Goal: Task Accomplishment & Management: Manage account settings

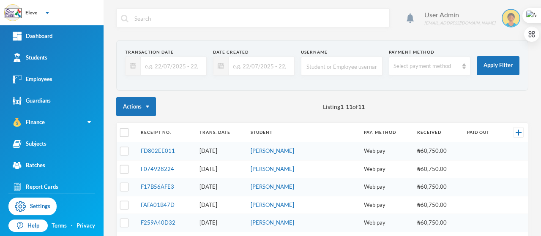
click at [520, 20] on div "User Admin [EMAIL_ADDRESS][DOMAIN_NAME]" at bounding box center [473, 18] width 110 height 19
click at [507, 44] on div "My Profile" at bounding box center [499, 42] width 38 height 9
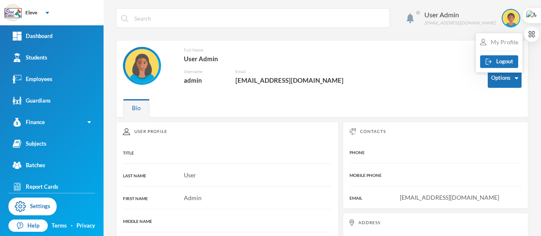
click at [507, 40] on div "My Profile" at bounding box center [499, 42] width 38 height 9
click at [502, 46] on div "My Profile" at bounding box center [499, 42] width 38 height 9
click at [453, 52] on div "Full Name User Admin Username admin Email [EMAIL_ADDRESS][DOMAIN_NAME]" at bounding box center [299, 71] width 352 height 48
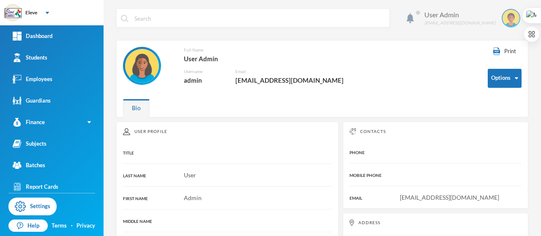
click at [521, 21] on div "User Admin [EMAIL_ADDRESS][DOMAIN_NAME]" at bounding box center [473, 18] width 110 height 19
click at [438, 84] on div "Full Name User Admin Username admin Email [EMAIL_ADDRESS][DOMAIN_NAME]" at bounding box center [299, 71] width 352 height 48
click at [493, 108] on button "Change Password" at bounding box center [489, 105] width 55 height 15
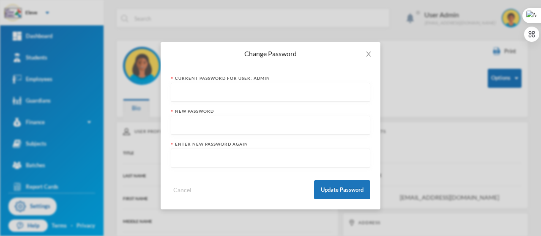
click at [236, 93] on input "text" at bounding box center [270, 92] width 190 height 19
type input "admin"
click at [216, 123] on input "text" at bounding box center [270, 125] width 190 height 19
type input "admin@1234"
click at [204, 158] on input "text" at bounding box center [270, 158] width 190 height 19
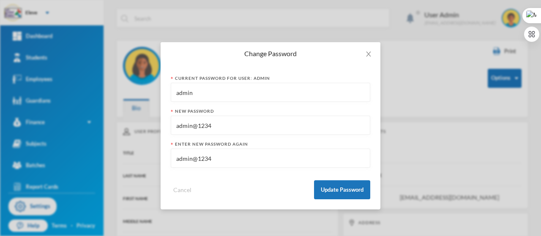
type input "admin@1234"
click at [240, 130] on input "admin@1234" at bounding box center [270, 125] width 190 height 19
type input "admin@123"
click at [222, 158] on input "admin@1234" at bounding box center [270, 158] width 190 height 19
type input "admin@123"
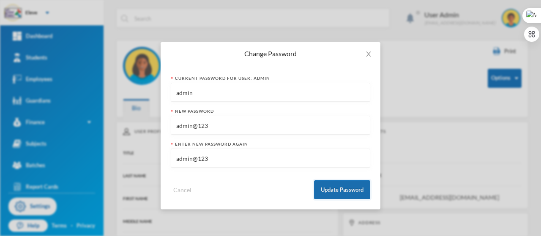
click at [337, 193] on button "Update Password" at bounding box center [342, 189] width 56 height 19
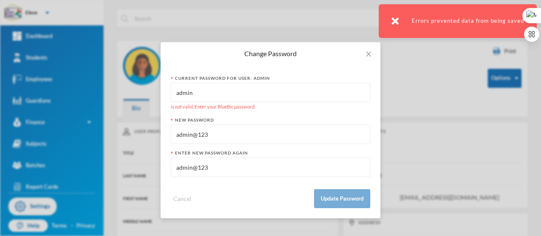
click at [216, 94] on input "admin" at bounding box center [270, 92] width 190 height 19
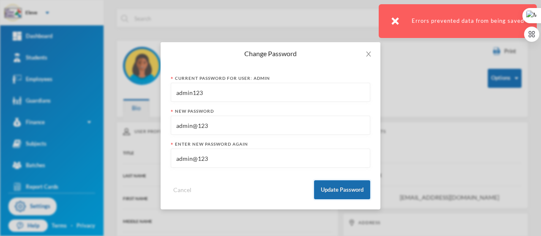
type input "admin123"
click at [354, 189] on button "Update Password" at bounding box center [342, 189] width 56 height 19
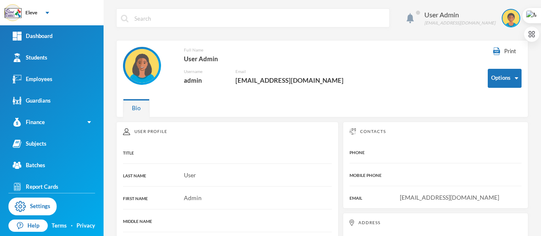
scroll to position [94, 0]
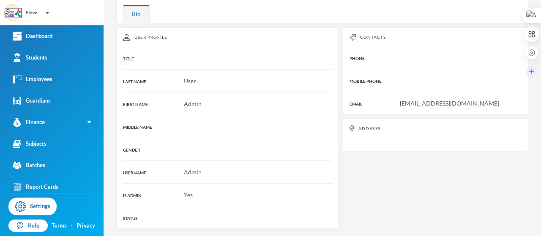
click at [538, 60] on div at bounding box center [531, 43] width 15 height 71
click at [540, 60] on div at bounding box center [532, 43] width 17 height 71
click at [400, 100] on span "[EMAIL_ADDRESS][DOMAIN_NAME]" at bounding box center [449, 103] width 99 height 7
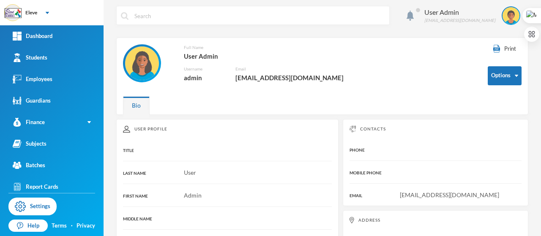
scroll to position [0, 0]
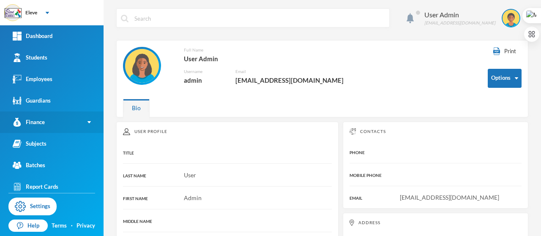
click at [44, 120] on div "Finance" at bounding box center [29, 122] width 32 height 9
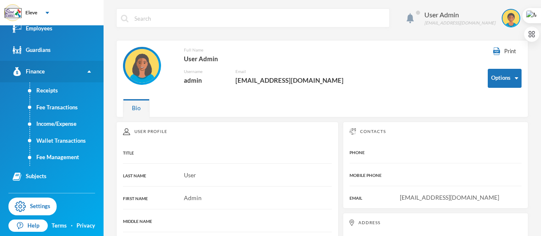
scroll to position [68, 0]
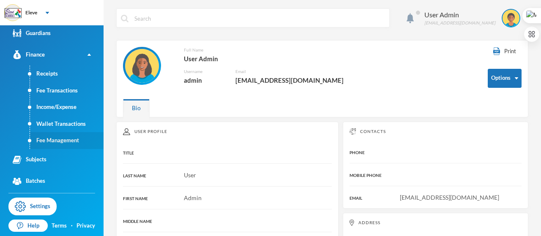
click at [54, 142] on link "Fee Management" at bounding box center [67, 140] width 74 height 17
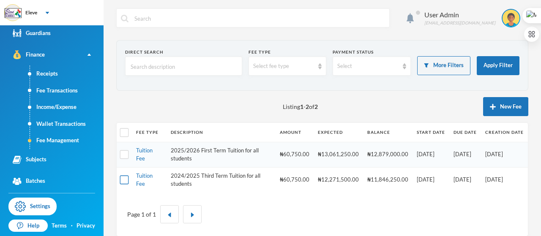
click at [122, 179] on input "checkbox" at bounding box center [124, 180] width 9 height 9
checkbox input "true"
drag, startPoint x: 122, startPoint y: 179, endPoint x: 245, endPoint y: 199, distance: 124.9
click at [245, 199] on div "Page 1 of 1" at bounding box center [322, 214] width 398 height 31
click at [142, 176] on link "Tuition Fee" at bounding box center [144, 179] width 16 height 15
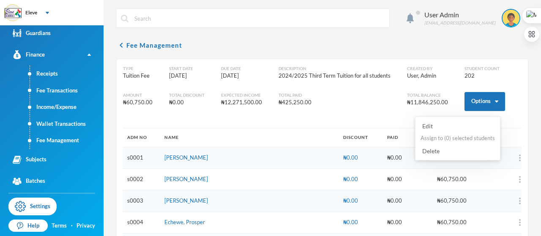
click at [434, 149] on button "Delete" at bounding box center [430, 151] width 22 height 10
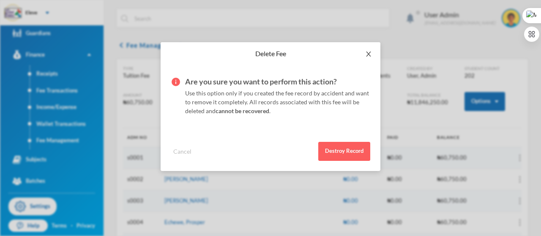
click at [372, 55] on span "Close" at bounding box center [369, 54] width 24 height 24
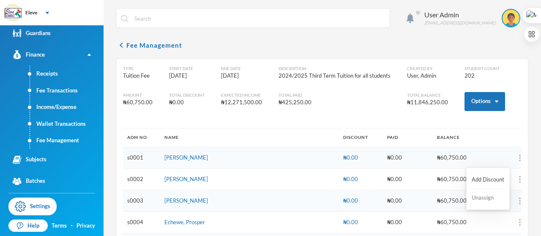
click at [488, 199] on button "Unassign" at bounding box center [488, 198] width 34 height 15
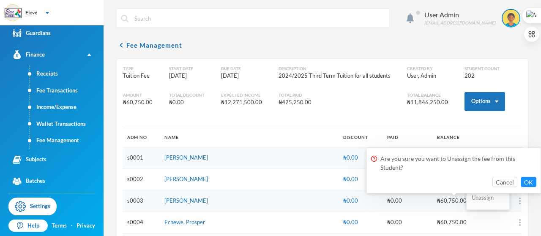
click at [488, 199] on button "Unassign" at bounding box center [488, 198] width 34 height 15
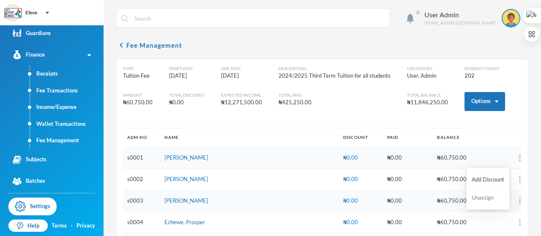
click at [488, 199] on button "Unassign" at bounding box center [488, 198] width 34 height 15
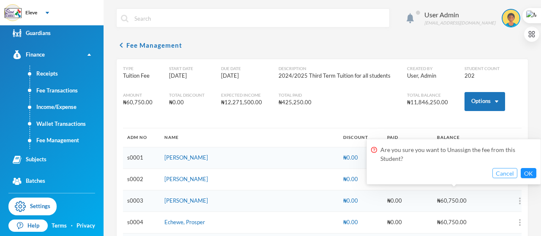
click at [512, 174] on button "Cancel" at bounding box center [504, 173] width 25 height 10
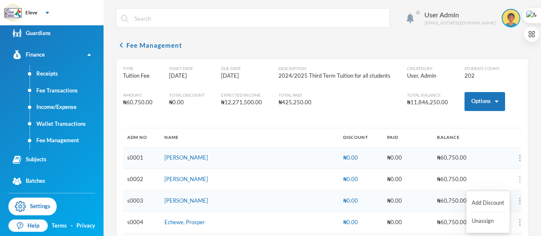
click at [519, 182] on img "button" at bounding box center [520, 179] width 2 height 7
click at [481, 220] on button "Unassign" at bounding box center [488, 221] width 34 height 15
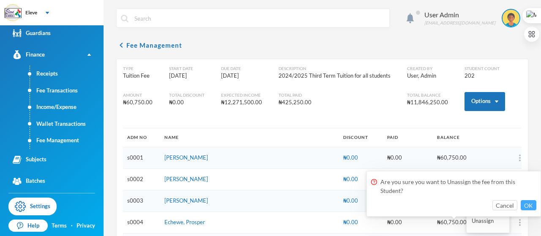
click at [528, 205] on button "OK" at bounding box center [528, 205] width 16 height 10
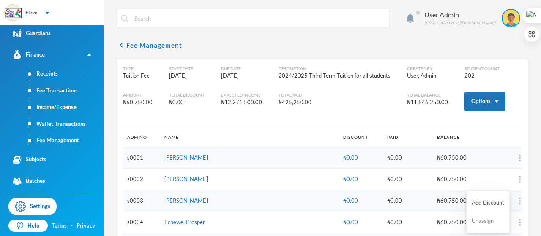
click at [487, 222] on button "Unassign" at bounding box center [488, 221] width 34 height 15
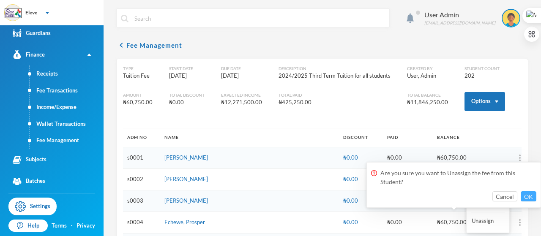
click at [531, 197] on button "OK" at bounding box center [528, 196] width 16 height 10
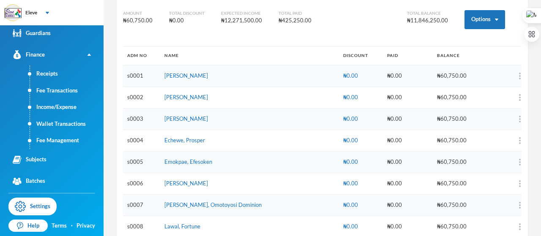
scroll to position [84, 0]
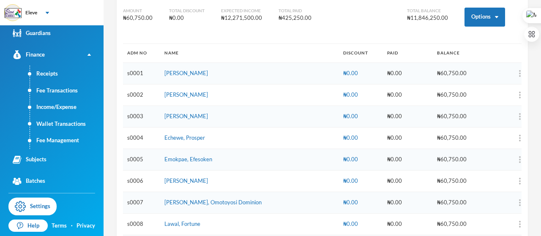
click at [512, 180] on td at bounding box center [501, 182] width 39 height 22
click at [507, 182] on button "button" at bounding box center [504, 181] width 34 height 13
click at [488, 221] on button "Unassign" at bounding box center [488, 222] width 34 height 15
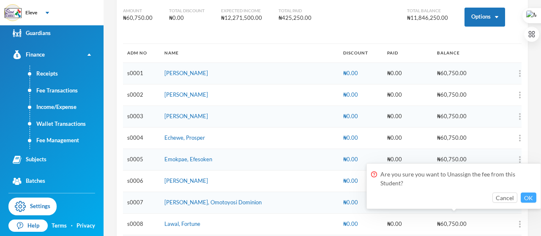
click at [530, 196] on button "OK" at bounding box center [528, 198] width 16 height 10
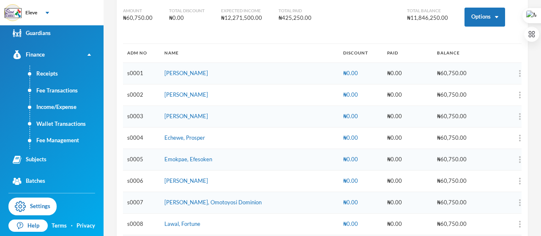
click at [233, 135] on td "Echewe, Prosper" at bounding box center [249, 139] width 179 height 22
click at [539, 67] on div at bounding box center [532, 43] width 17 height 71
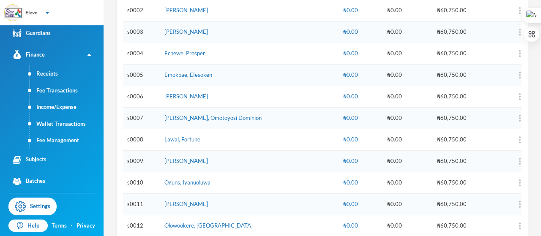
scroll to position [186, 0]
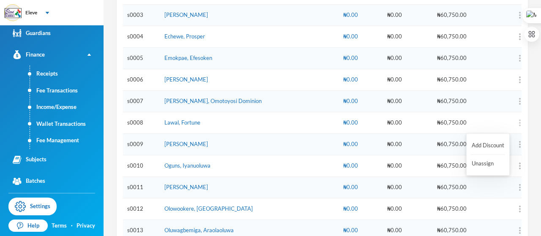
click at [519, 122] on img "button" at bounding box center [520, 123] width 2 height 7
click at [499, 144] on button "Add Discount" at bounding box center [488, 145] width 34 height 15
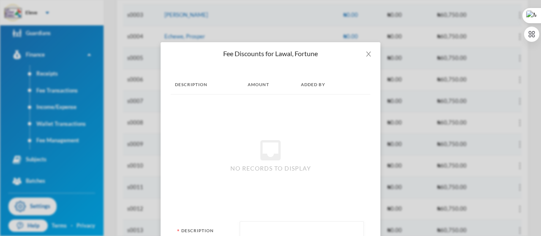
click at [180, 87] on th "Description" at bounding box center [207, 84] width 73 height 19
click at [253, 87] on th "Amount" at bounding box center [269, 84] width 53 height 19
click at [307, 87] on th "Added By" at bounding box center [326, 84] width 58 height 19
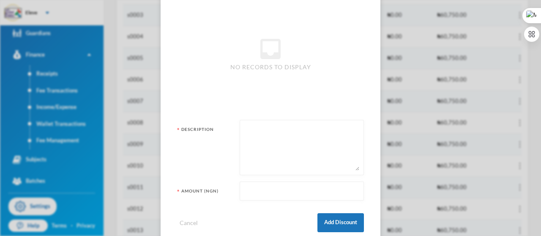
scroll to position [118, 0]
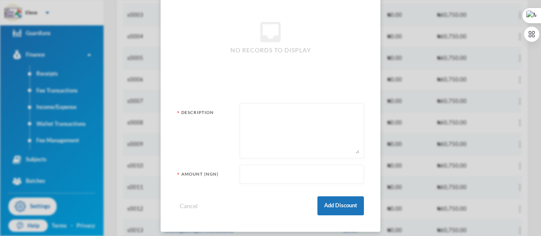
click at [264, 170] on input "text" at bounding box center [301, 174] width 115 height 19
type input "5"
type input "30750"
click at [249, 125] on textarea at bounding box center [301, 131] width 115 height 46
click at [354, 153] on textarea "To enrich screen reader interactions, please activate Accessibility in Grammarl…" at bounding box center [301, 131] width 115 height 46
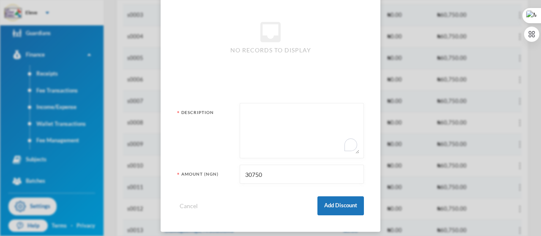
click at [330, 135] on textarea "To enrich screen reader interactions, please activate Accessibility in Grammarl…" at bounding box center [301, 131] width 115 height 46
type textarea "50% of the school fee"
click at [339, 209] on button "Add Discount" at bounding box center [340, 205] width 46 height 19
click at [339, 209] on div "Fee Discounts for Lawal, Fortune Description Amount Added By inbox No records t…" at bounding box center [270, 118] width 541 height 236
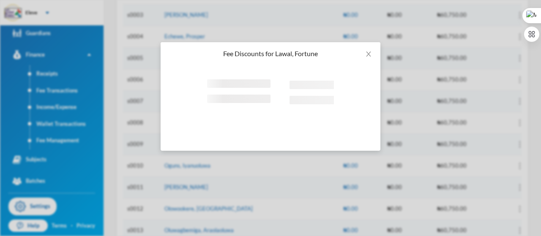
click at [328, 205] on div "Fee Discounts for Lawal, Fortune Loading interface..." at bounding box center [270, 118] width 541 height 236
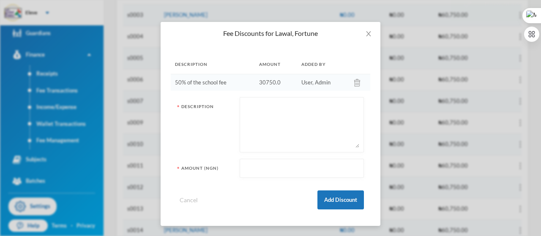
scroll to position [0, 0]
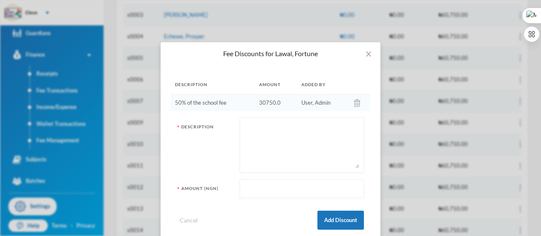
drag, startPoint x: 328, startPoint y: 205, endPoint x: 242, endPoint y: 37, distance: 188.6
click at [242, 37] on div "Fee Discounts for Lawal, Fortune Description Amount Added By 50% of the school …" at bounding box center [270, 118] width 541 height 236
click at [365, 55] on icon "icon: close" at bounding box center [368, 54] width 7 height 7
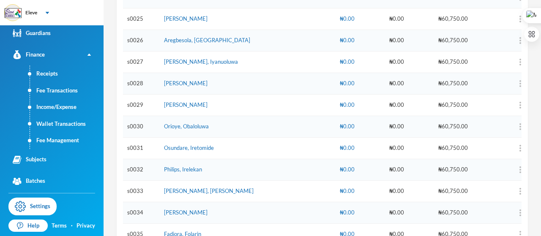
scroll to position [760, 0]
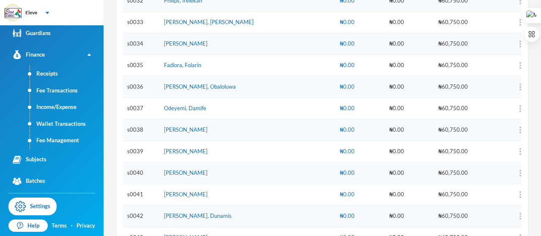
click at [434, 112] on td "₦60,750.00" at bounding box center [458, 109] width 49 height 22
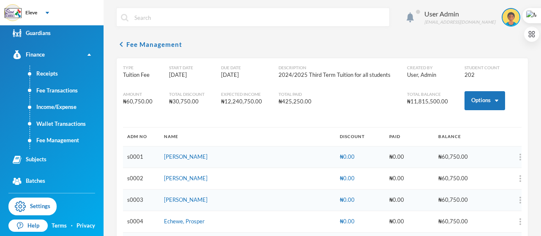
scroll to position [0, 0]
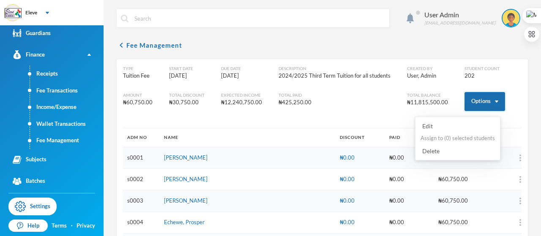
click at [495, 101] on img "button" at bounding box center [496, 102] width 3 height 2
click at [477, 104] on button "Options" at bounding box center [484, 101] width 41 height 19
click at [480, 100] on button "Options" at bounding box center [484, 101] width 41 height 19
click at [431, 150] on button "Delete" at bounding box center [430, 151] width 22 height 10
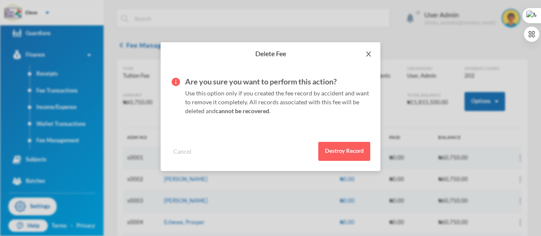
click at [368, 53] on icon "icon: close" at bounding box center [368, 54] width 7 height 7
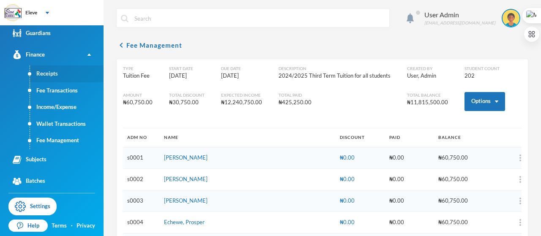
click at [59, 77] on link "Receipts" at bounding box center [67, 73] width 74 height 17
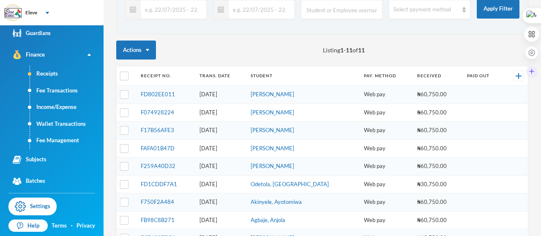
scroll to position [57, 0]
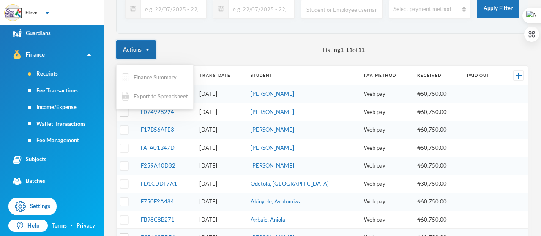
click at [148, 47] on button "Actions" at bounding box center [136, 49] width 40 height 19
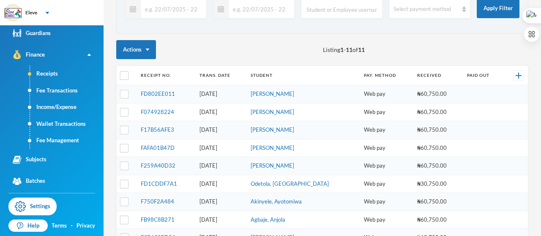
drag, startPoint x: 289, startPoint y: 37, endPoint x: 284, endPoint y: 38, distance: 5.6
click at [286, 38] on div "Transaction Date Date Created Username Payment Method Select payment method App…" at bounding box center [322, 154] width 412 height 343
click at [126, 76] on input "checkbox" at bounding box center [124, 75] width 9 height 9
checkbox input "true"
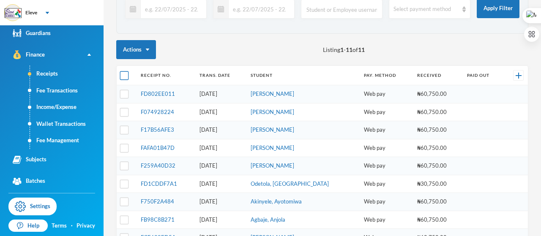
checkbox input "true"
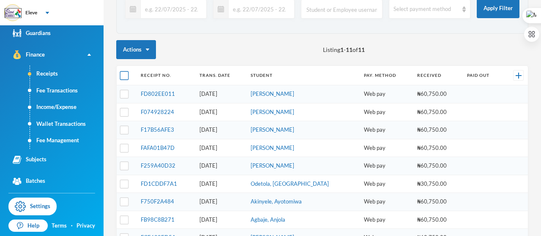
checkbox input "true"
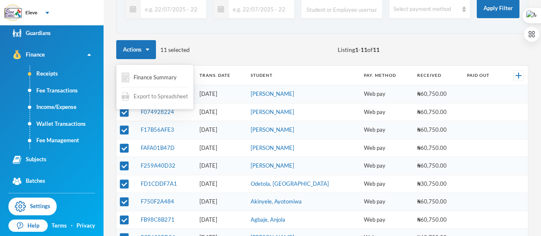
click at [151, 99] on span "Export to Spreadsheet" at bounding box center [160, 97] width 54 height 8
click at [253, 27] on section "Transaction Date Date Created Username Payment Method Select payment method App…" at bounding box center [322, 8] width 412 height 51
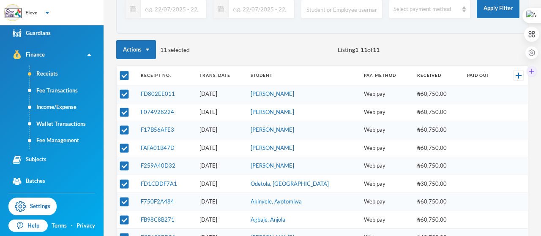
drag, startPoint x: 537, startPoint y: 69, endPoint x: 537, endPoint y: 40, distance: 29.6
click at [537, 38] on div at bounding box center [531, 43] width 15 height 71
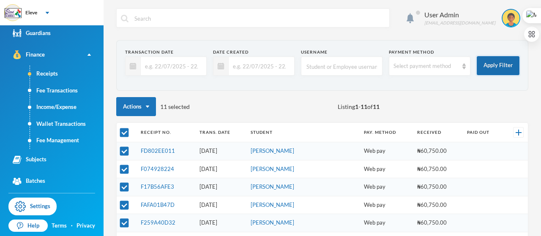
click at [491, 64] on button "Apply Filter" at bounding box center [498, 65] width 43 height 19
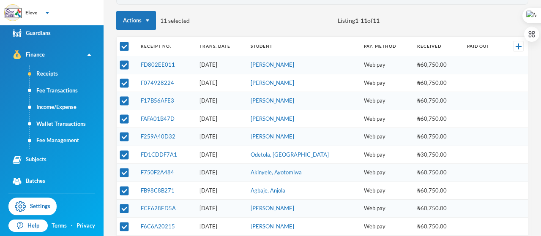
scroll to position [86, 0]
click at [124, 43] on input "checkbox" at bounding box center [124, 47] width 9 height 9
checkbox input "false"
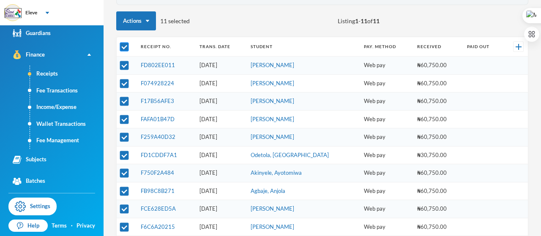
checkbox input "false"
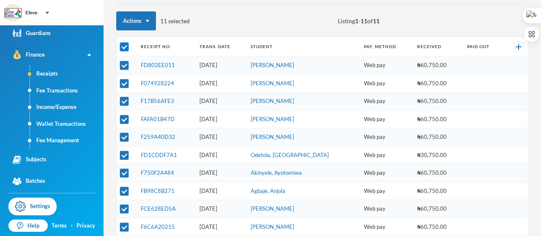
checkbox input "false"
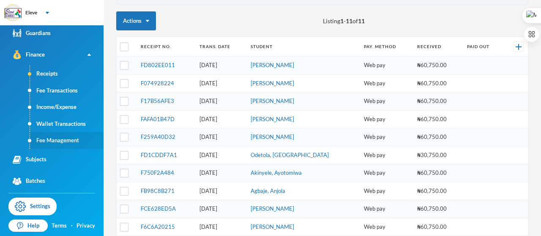
click at [66, 139] on link "Fee Management" at bounding box center [67, 140] width 74 height 17
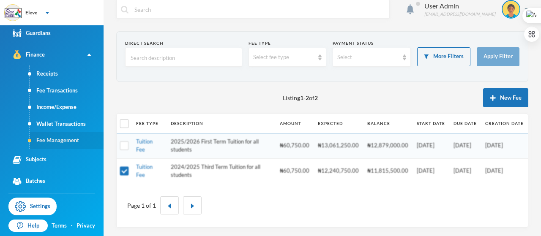
scroll to position [8, 0]
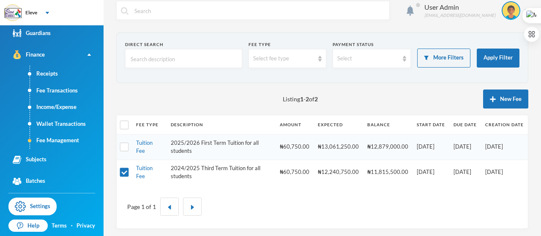
click at [127, 177] on td at bounding box center [124, 172] width 15 height 25
drag, startPoint x: 127, startPoint y: 177, endPoint x: 172, endPoint y: 172, distance: 45.1
click at [172, 172] on tr "Tuition Fee 2024/2025 Third Term Tuition for all students ₦60,750.00 ₦12,240,75…" at bounding box center [322, 172] width 411 height 25
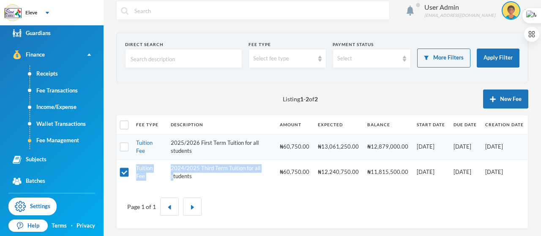
click at [172, 172] on td "2024/2025 Third Term Tuition for all students" at bounding box center [220, 172] width 109 height 25
click at [146, 172] on td "Tuition Fee" at bounding box center [149, 172] width 35 height 25
click at [124, 171] on input "checkbox" at bounding box center [124, 172] width 9 height 9
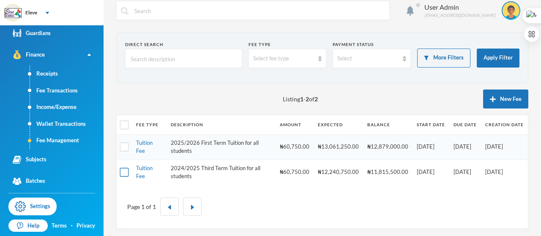
click at [124, 171] on input "checkbox" at bounding box center [124, 172] width 9 height 9
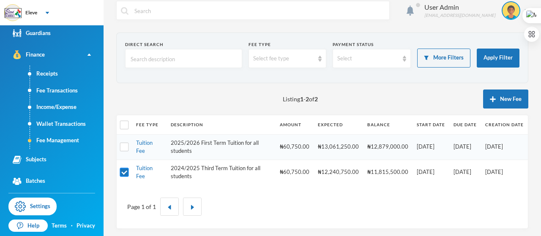
click at [124, 171] on input "checkbox" at bounding box center [124, 172] width 9 height 9
checkbox input "true"
click at [141, 169] on link "Tuition Fee" at bounding box center [144, 172] width 16 height 15
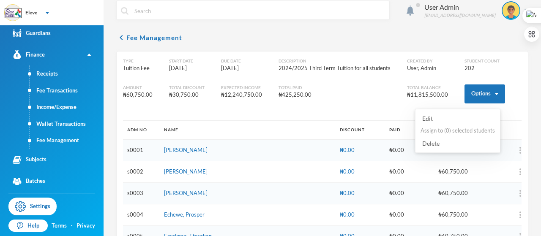
click at [438, 145] on button "Delete" at bounding box center [430, 144] width 22 height 10
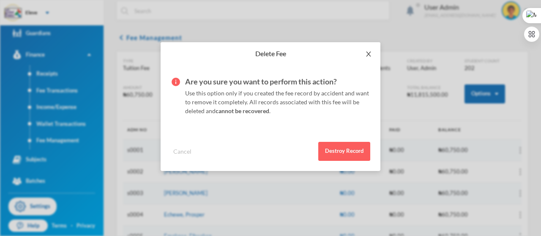
click at [368, 54] on icon "icon: close" at bounding box center [368, 54] width 5 height 5
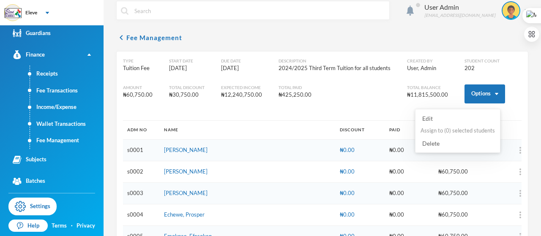
click at [435, 142] on button "Delete" at bounding box center [430, 144] width 22 height 10
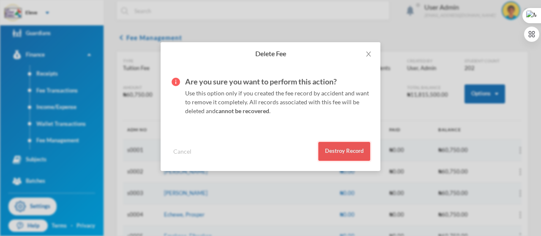
click at [339, 151] on button "Destroy Record" at bounding box center [344, 151] width 52 height 19
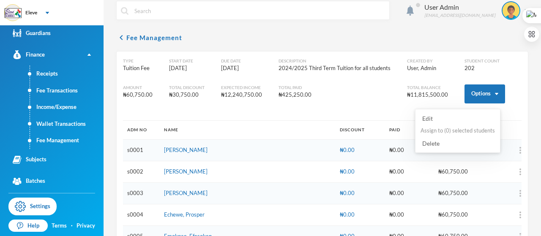
click at [428, 117] on button "Edit" at bounding box center [427, 119] width 16 height 10
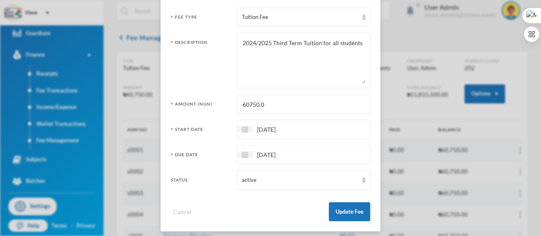
scroll to position [73, 0]
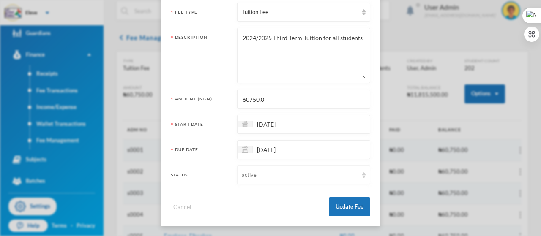
click at [362, 174] on img at bounding box center [363, 175] width 3 height 6
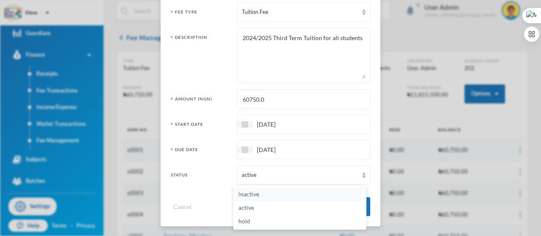
click at [258, 196] on span "inactive" at bounding box center [248, 194] width 21 height 7
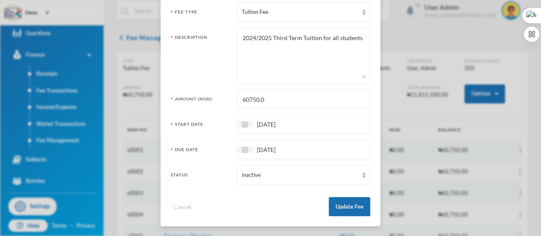
click at [340, 207] on button "Update Fee" at bounding box center [349, 206] width 41 height 19
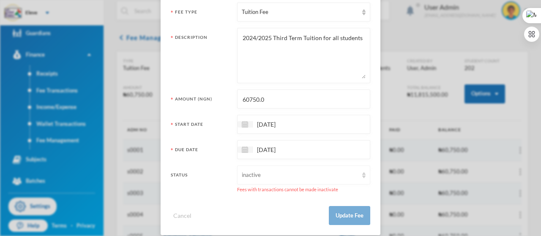
click at [353, 176] on div "inactive" at bounding box center [300, 175] width 116 height 8
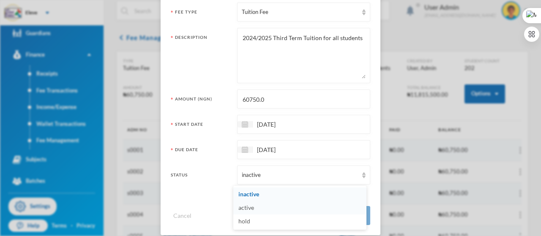
click at [334, 210] on li "active" at bounding box center [299, 208] width 133 height 14
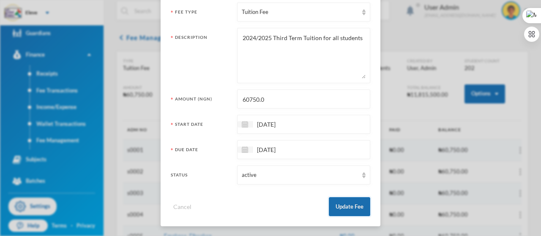
click at [347, 208] on button "Update Fee" at bounding box center [349, 206] width 41 height 19
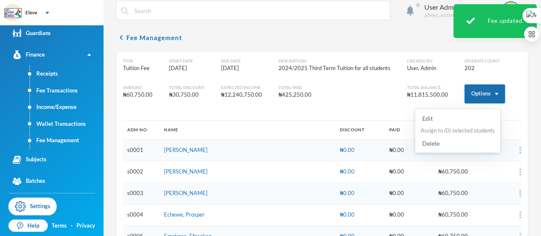
click at [489, 95] on button "Options" at bounding box center [484, 93] width 41 height 19
click at [464, 145] on div "Edit Assign to ( 0 ) selected students Delete" at bounding box center [457, 131] width 76 height 35
click at [428, 144] on button "Delete" at bounding box center [430, 144] width 22 height 10
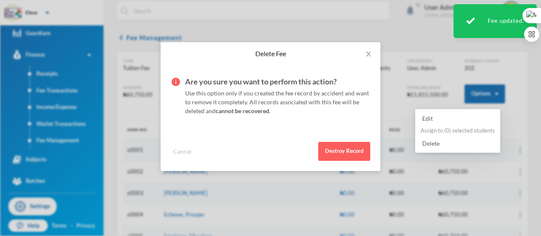
scroll to position [0, 0]
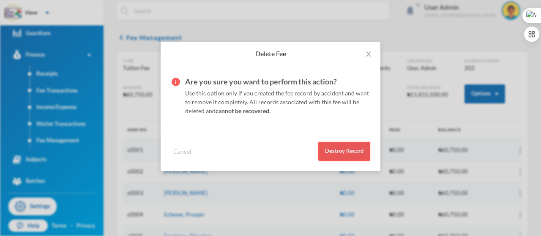
click at [348, 150] on button "Destroy Record" at bounding box center [344, 151] width 52 height 19
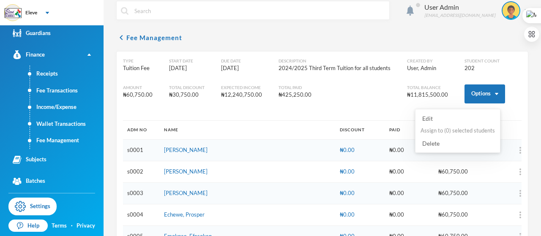
click at [431, 142] on button "Delete" at bounding box center [430, 144] width 22 height 10
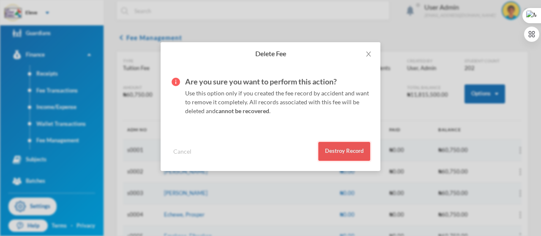
click at [344, 151] on button "Destroy Record" at bounding box center [344, 151] width 52 height 19
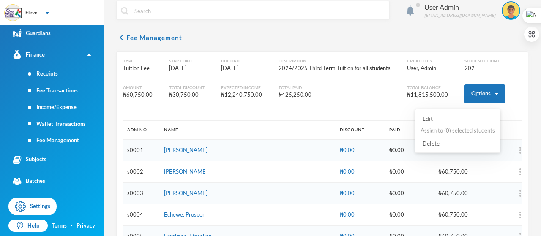
click at [431, 143] on button "Delete" at bounding box center [430, 144] width 22 height 10
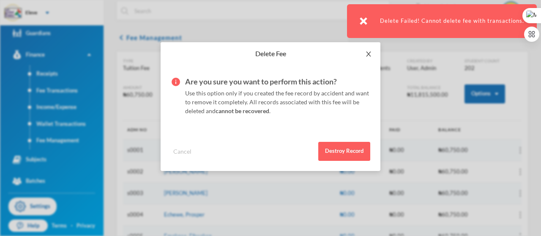
click at [373, 55] on span "Close" at bounding box center [369, 54] width 24 height 24
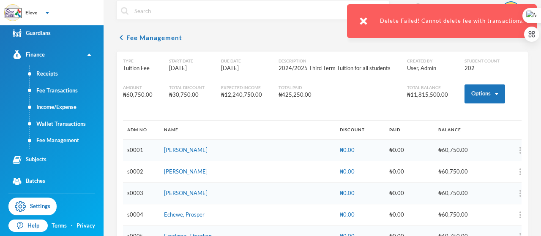
drag, startPoint x: 373, startPoint y: 55, endPoint x: 122, endPoint y: 140, distance: 264.9
click at [57, 104] on div "Eleve Your Bluebic Account Eleve Gifted Minds Schools Add a New School Dashboar…" at bounding box center [270, 118] width 541 height 236
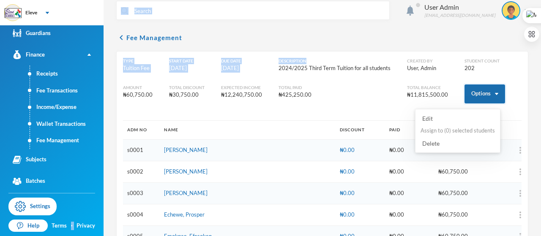
click at [490, 95] on button "Options" at bounding box center [484, 93] width 41 height 19
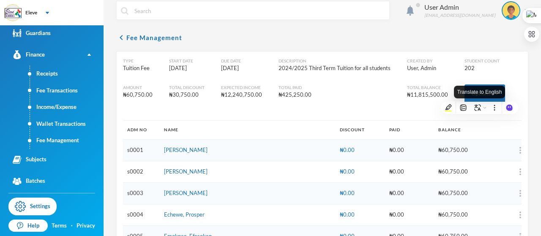
click at [488, 97] on div "Translate to English" at bounding box center [480, 92] width 52 height 13
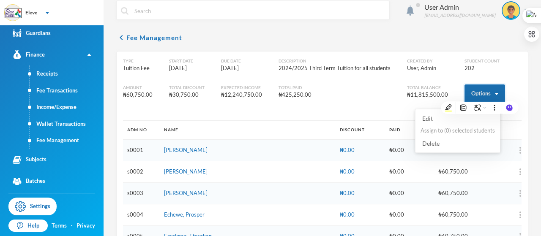
click at [483, 101] on button "Options" at bounding box center [484, 93] width 41 height 19
click at [430, 119] on button "Edit" at bounding box center [427, 119] width 16 height 10
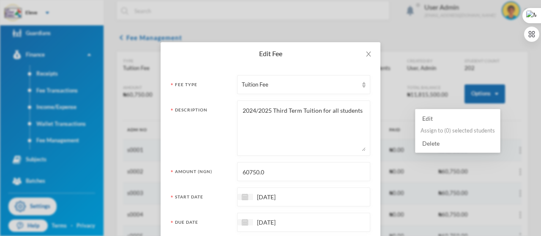
click at [430, 119] on button "Edit" at bounding box center [427, 119] width 16 height 10
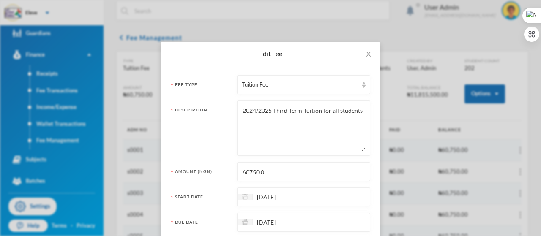
click at [316, 131] on textarea "2024/2025 Third Term Tuition for all students" at bounding box center [304, 128] width 124 height 46
click at [331, 142] on textarea "2024/2025 Third Term Tuition for all students" at bounding box center [304, 128] width 124 height 46
click at [322, 181] on form "Fee Type Tuition Fee Description 2024/2025 Third Term Tuition for all students …" at bounding box center [270, 182] width 199 height 214
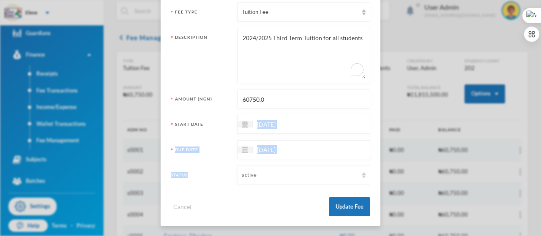
drag, startPoint x: 316, startPoint y: 205, endPoint x: 309, endPoint y: 184, distance: 22.2
click at [309, 185] on form "Fee Type Tuition Fee Description 2024/2025 Third Term Tuition for all students …" at bounding box center [270, 110] width 199 height 214
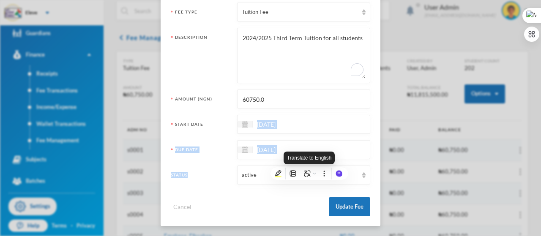
click at [202, 199] on div "Cancel Update Fee" at bounding box center [270, 203] width 199 height 25
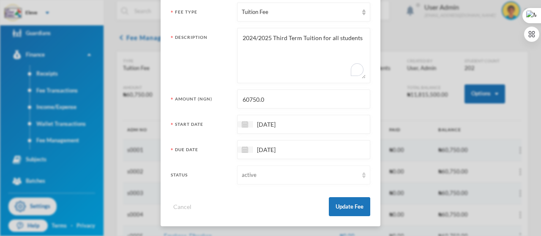
click at [362, 175] on img at bounding box center [363, 175] width 3 height 6
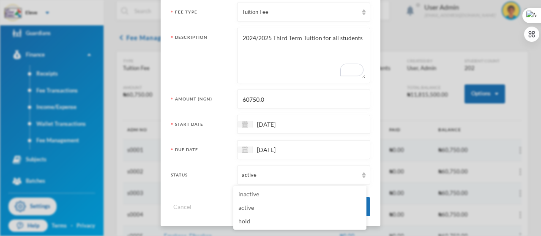
click at [400, 113] on div "Edit Fee Fee Type Tuition Fee Description 2024/2025 Third Term Tuition for all …" at bounding box center [270, 118] width 541 height 236
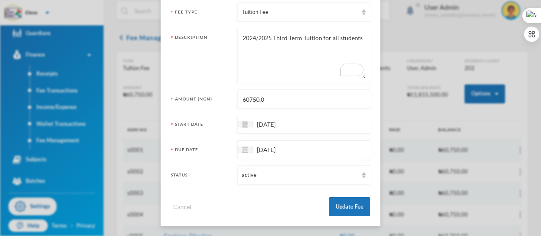
click at [442, 49] on div "Edit Fee Fee Type Tuition Fee Description 2024/2025 Third Term Tuition for all …" at bounding box center [270, 118] width 541 height 236
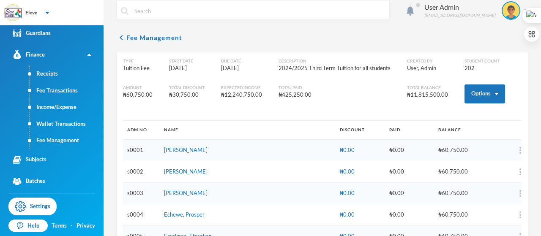
scroll to position [0, 0]
click at [452, 145] on div "Edit Assign to ( 0 ) selected students Delete" at bounding box center [457, 131] width 76 height 35
click at [434, 144] on button "Delete" at bounding box center [430, 144] width 22 height 10
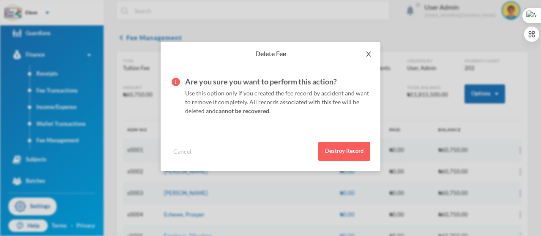
click at [371, 56] on icon "icon: close" at bounding box center [368, 54] width 7 height 7
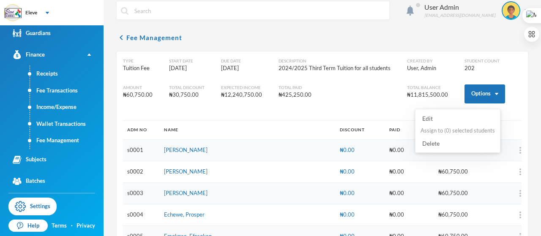
click at [469, 122] on div "Edit Assign to ( 0 ) selected students Delete" at bounding box center [457, 131] width 76 height 35
click at [438, 146] on button "Delete" at bounding box center [430, 144] width 22 height 10
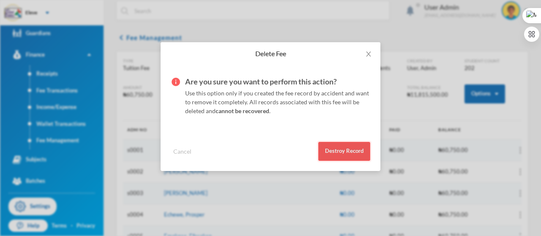
click at [345, 150] on button "Destroy Record" at bounding box center [344, 151] width 52 height 19
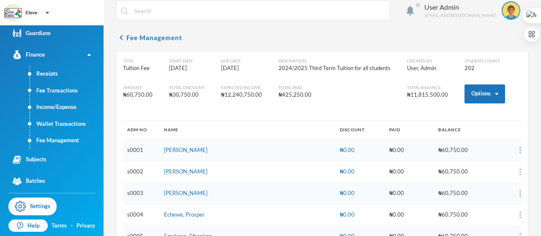
click at [345, 102] on div "Total Paid ₦425,250.00" at bounding box center [334, 93] width 112 height 19
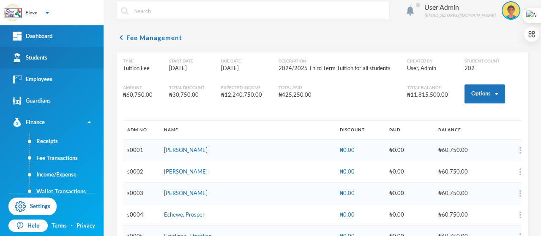
click at [49, 57] on link "Students" at bounding box center [52, 58] width 104 height 22
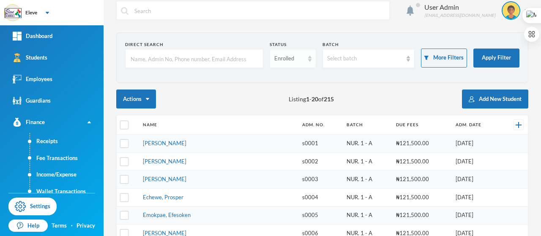
click at [308, 61] on img at bounding box center [309, 59] width 3 height 6
click at [357, 90] on div "Actions Listing 1 - 20 of 215 Add New Student" at bounding box center [322, 99] width 412 height 19
click at [406, 60] on div "Select batch" at bounding box center [368, 58] width 92 height 19
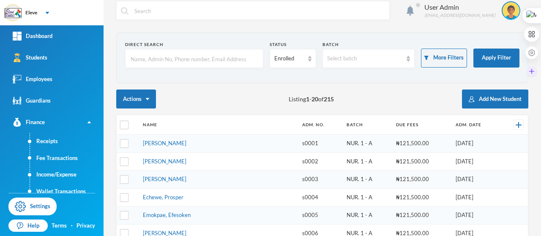
drag, startPoint x: 539, startPoint y: 65, endPoint x: 540, endPoint y: 77, distance: 11.4
click at [540, 77] on div at bounding box center [532, 43] width 17 height 71
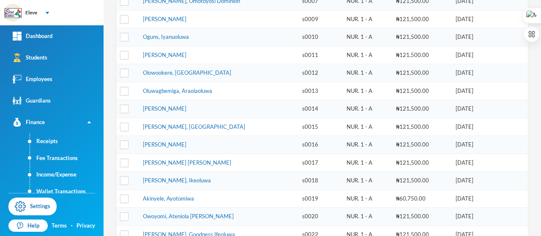
scroll to position [263, 0]
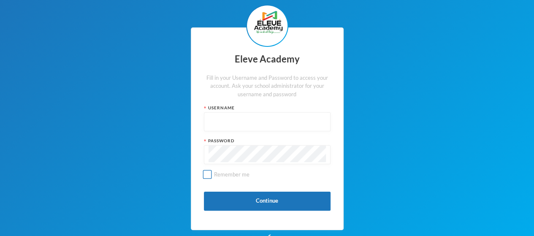
type input "admin"
click at [207, 175] on input "Remember me" at bounding box center [207, 174] width 9 height 9
checkbox input "true"
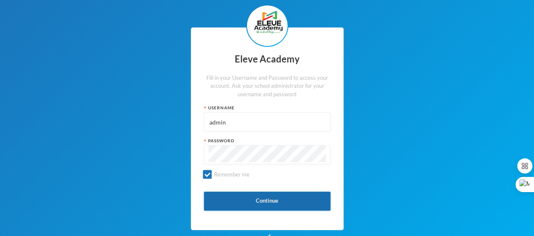
click at [255, 203] on button "Continue" at bounding box center [267, 201] width 127 height 19
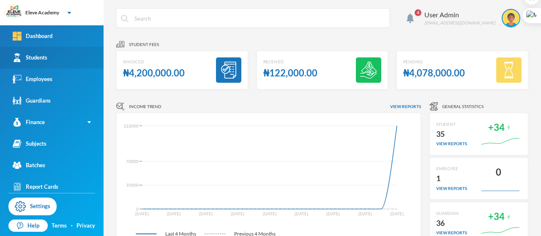
click at [33, 58] on div "Students" at bounding box center [30, 57] width 35 height 9
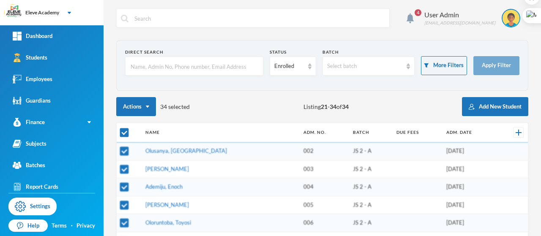
checkbox input "false"
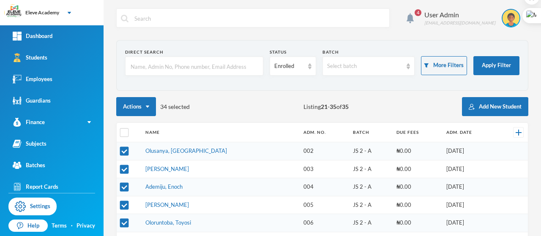
scroll to position [17, 0]
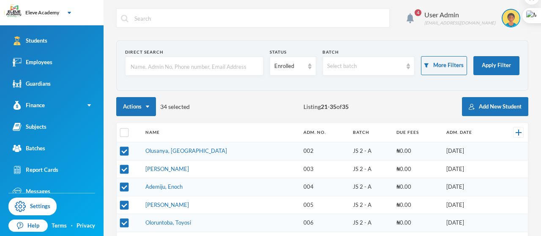
click at [423, 104] on div "Actions 34 selected Listing 21 - 35 of 35 Add New Student" at bounding box center [322, 106] width 412 height 19
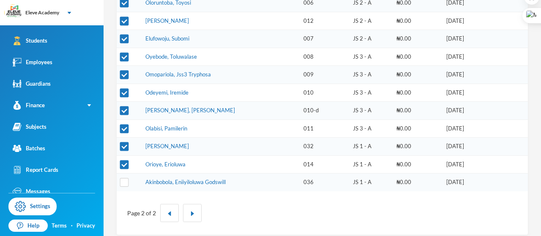
scroll to position [221, 0]
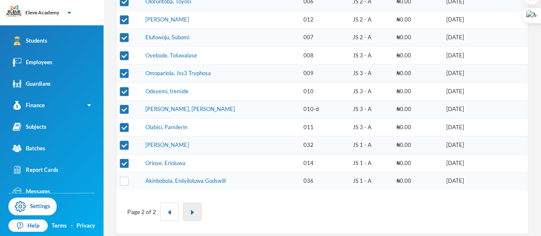
click at [192, 210] on img "button" at bounding box center [192, 212] width 5 height 5
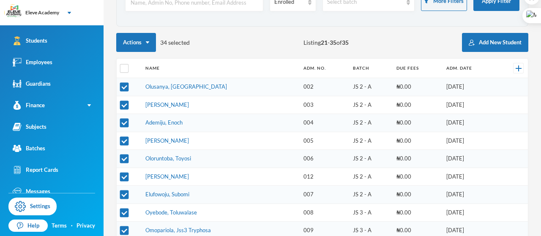
scroll to position [65, 0]
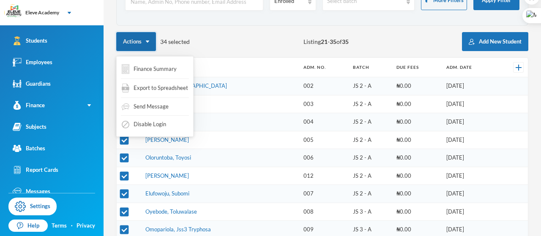
click at [151, 38] on button "Actions" at bounding box center [136, 41] width 40 height 19
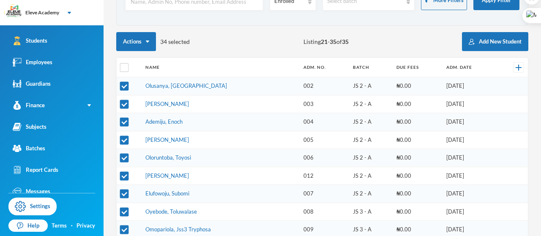
click at [235, 50] on div "Actions 34 selected Listing 21 - 35 of 35 Add New Student" at bounding box center [322, 41] width 412 height 19
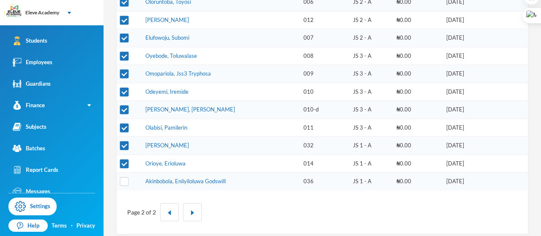
scroll to position [221, 0]
click at [168, 203] on button "button" at bounding box center [169, 212] width 19 height 18
